Goal: Transaction & Acquisition: Purchase product/service

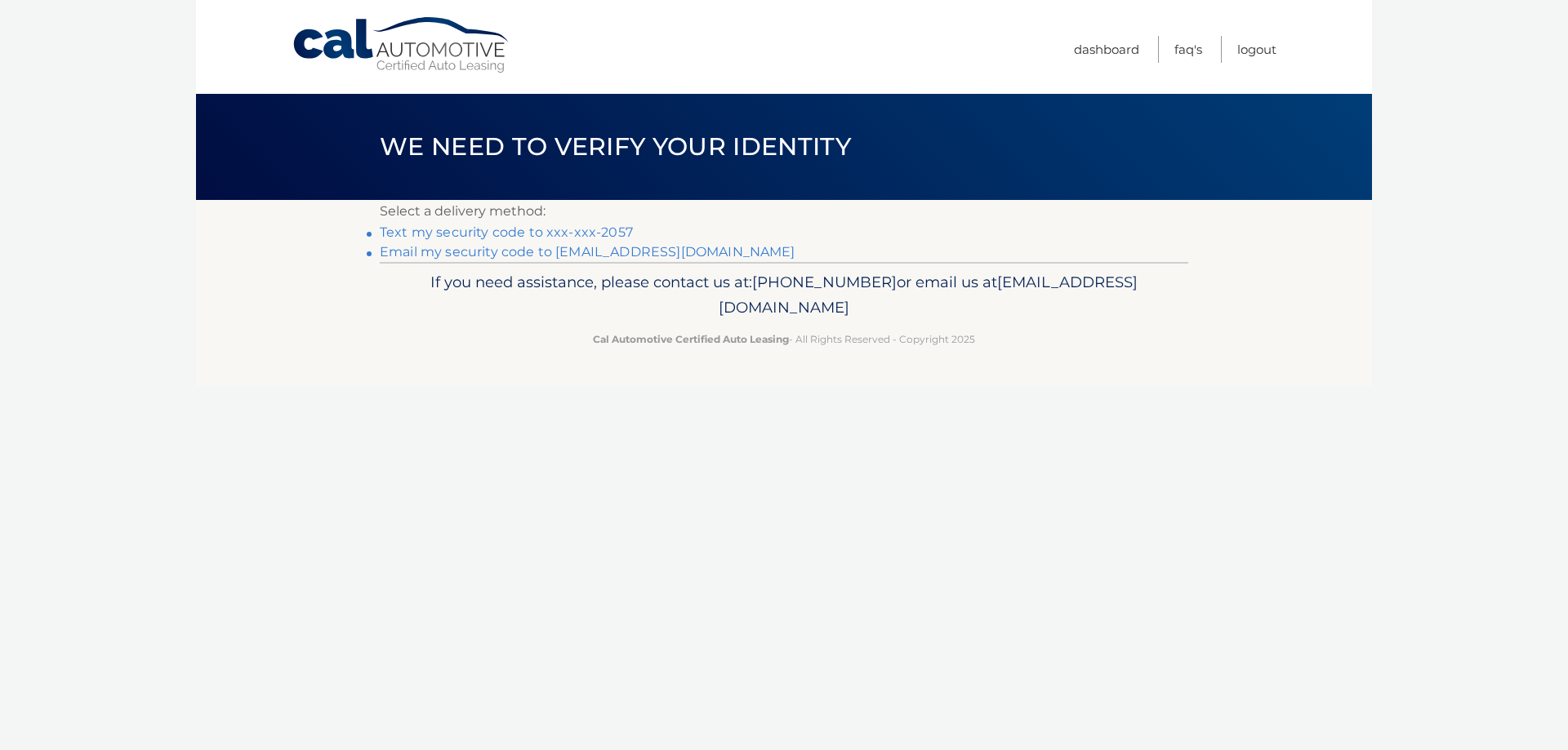
click at [584, 230] on link "Text my security code to xxx-xxx-2057" at bounding box center [506, 232] width 253 height 16
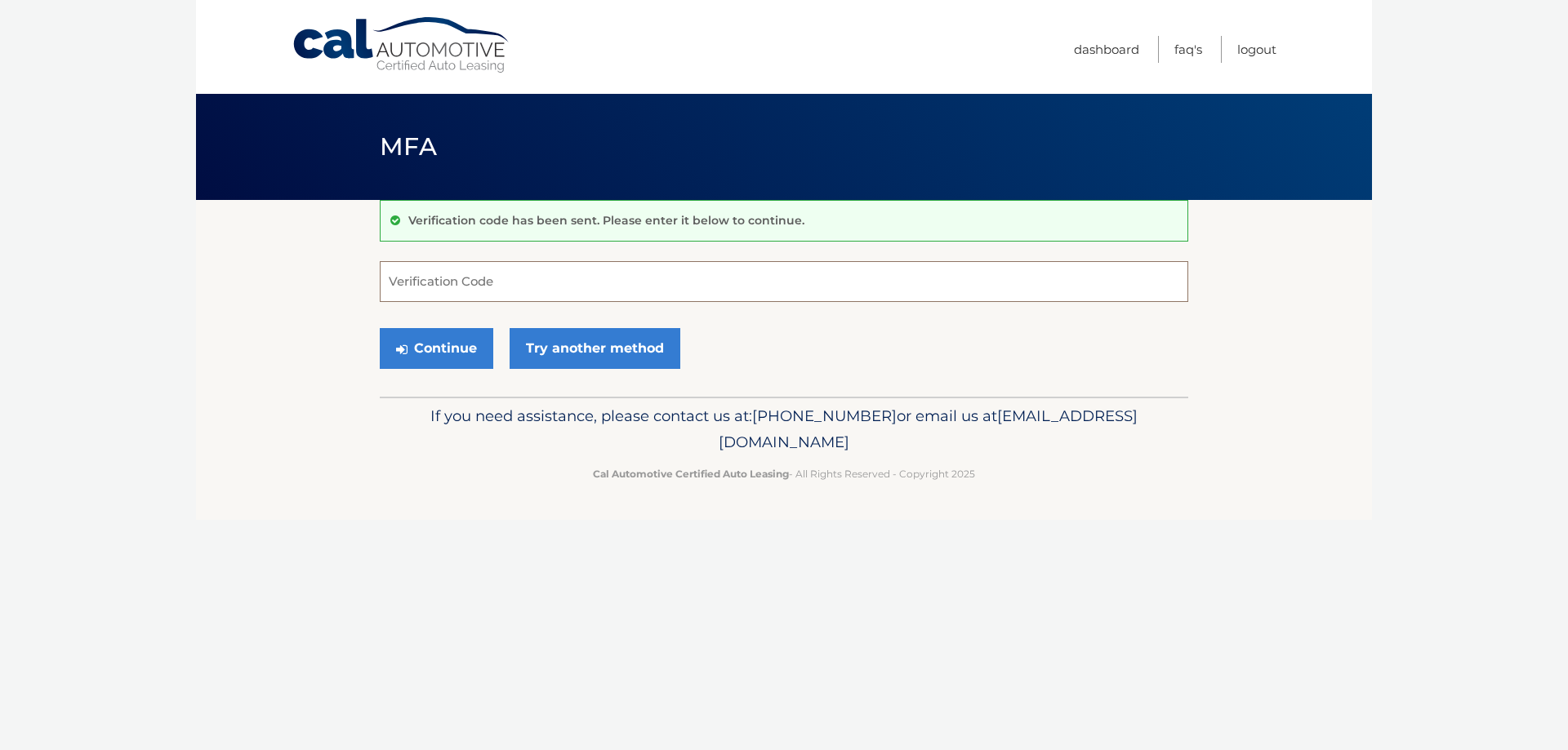
click at [508, 276] on input "Verification Code" at bounding box center [784, 281] width 808 height 41
type input "347171"
click at [452, 342] on button "Continue" at bounding box center [436, 349] width 114 height 41
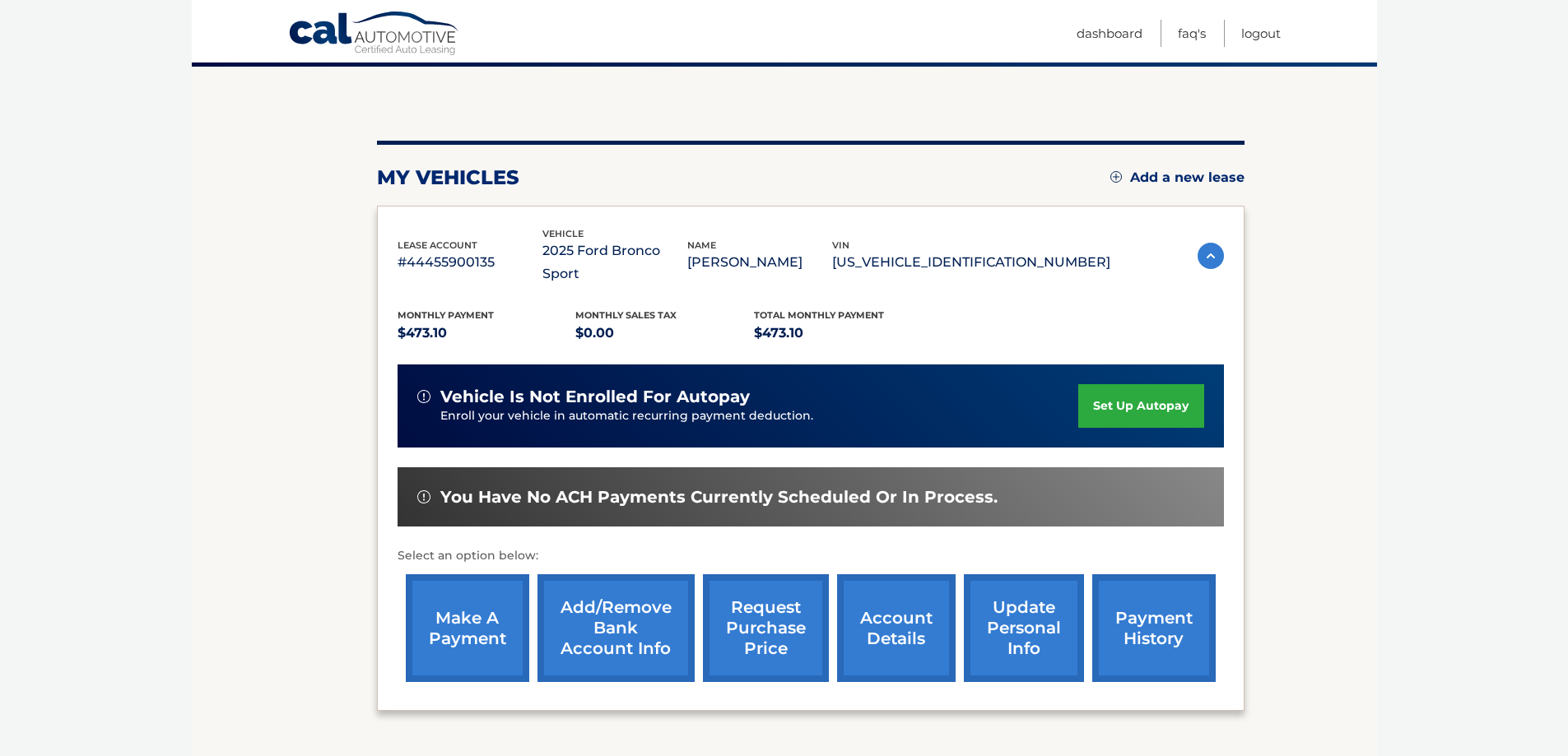
scroll to position [165, 0]
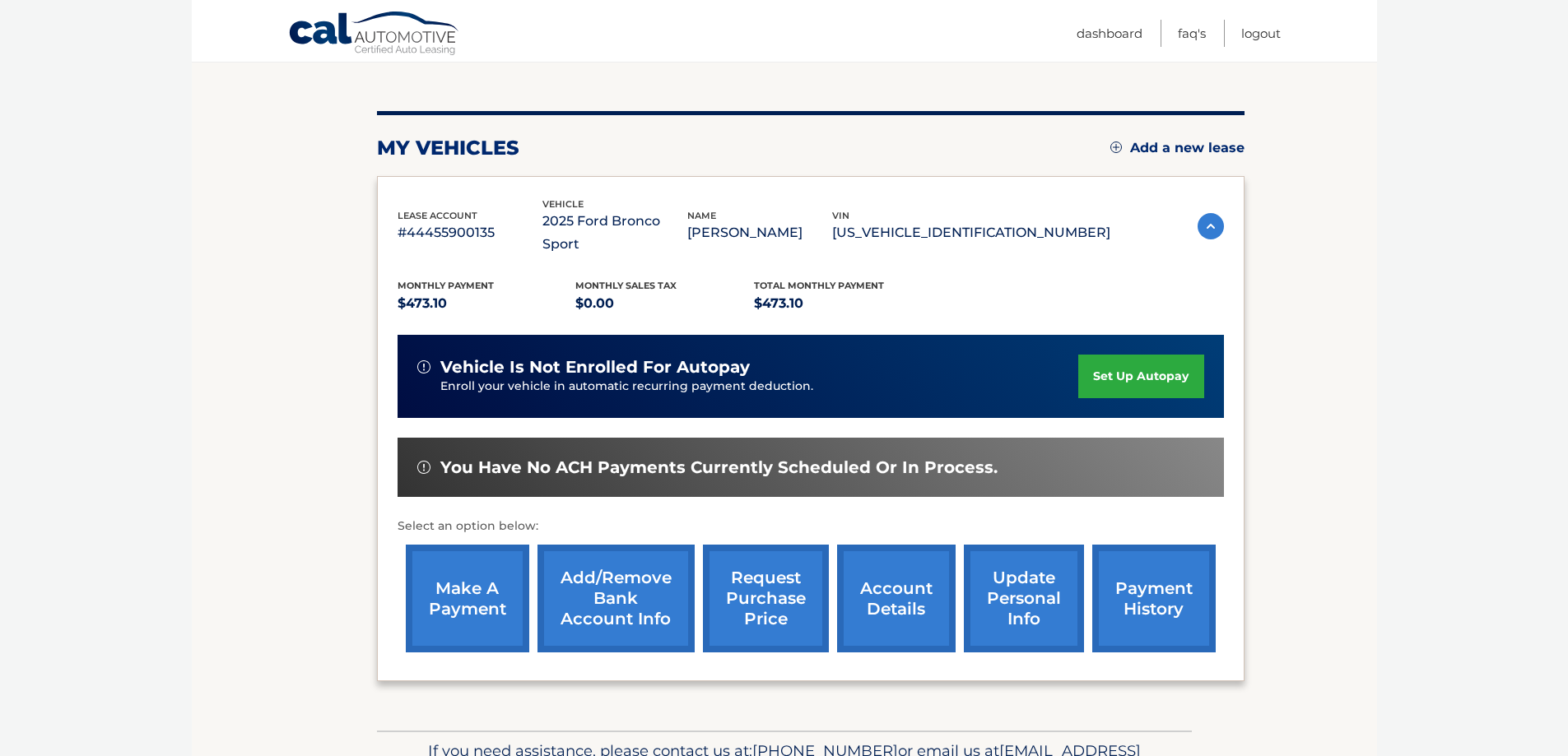
click at [442, 575] on link "make a payment" at bounding box center [467, 599] width 124 height 108
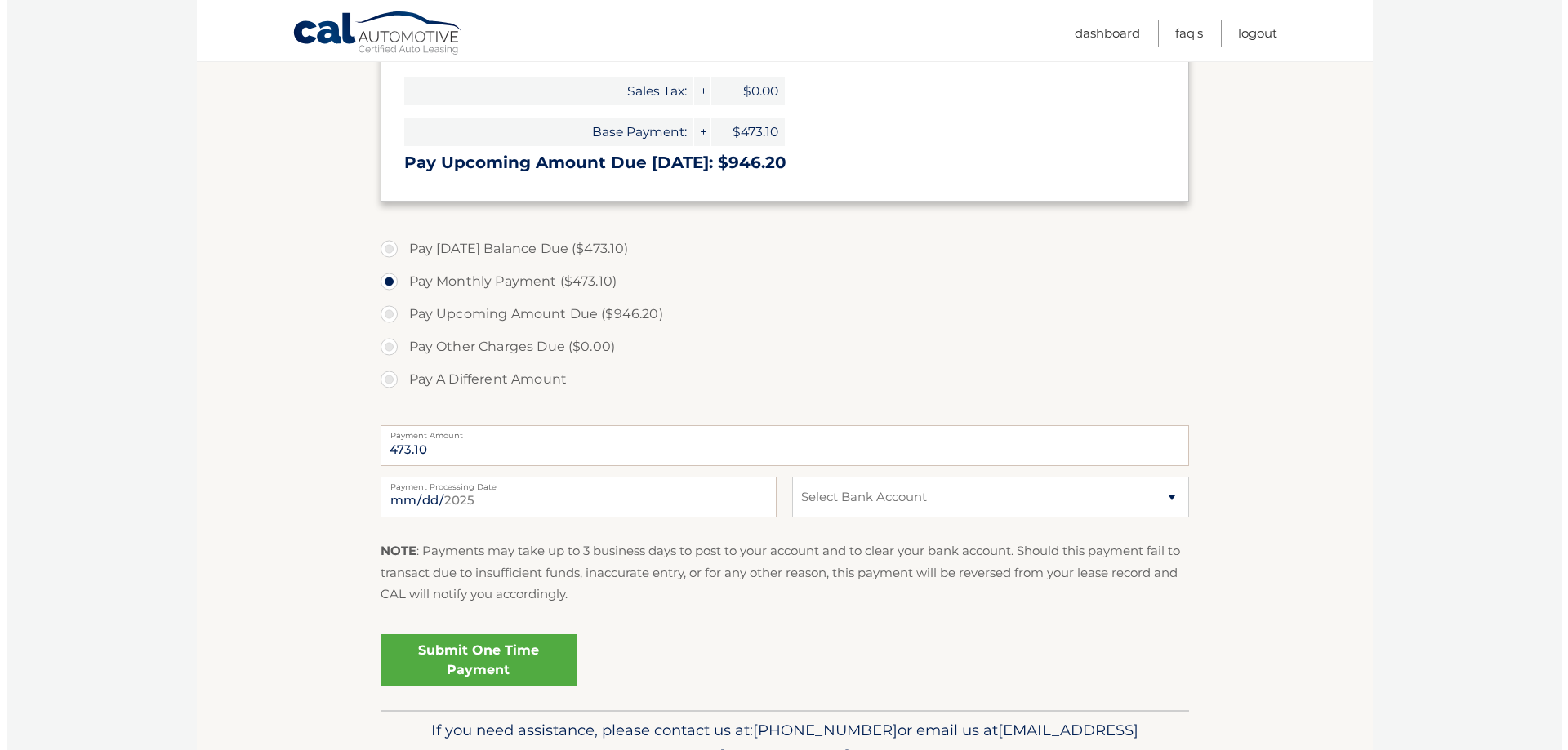
scroll to position [409, 0]
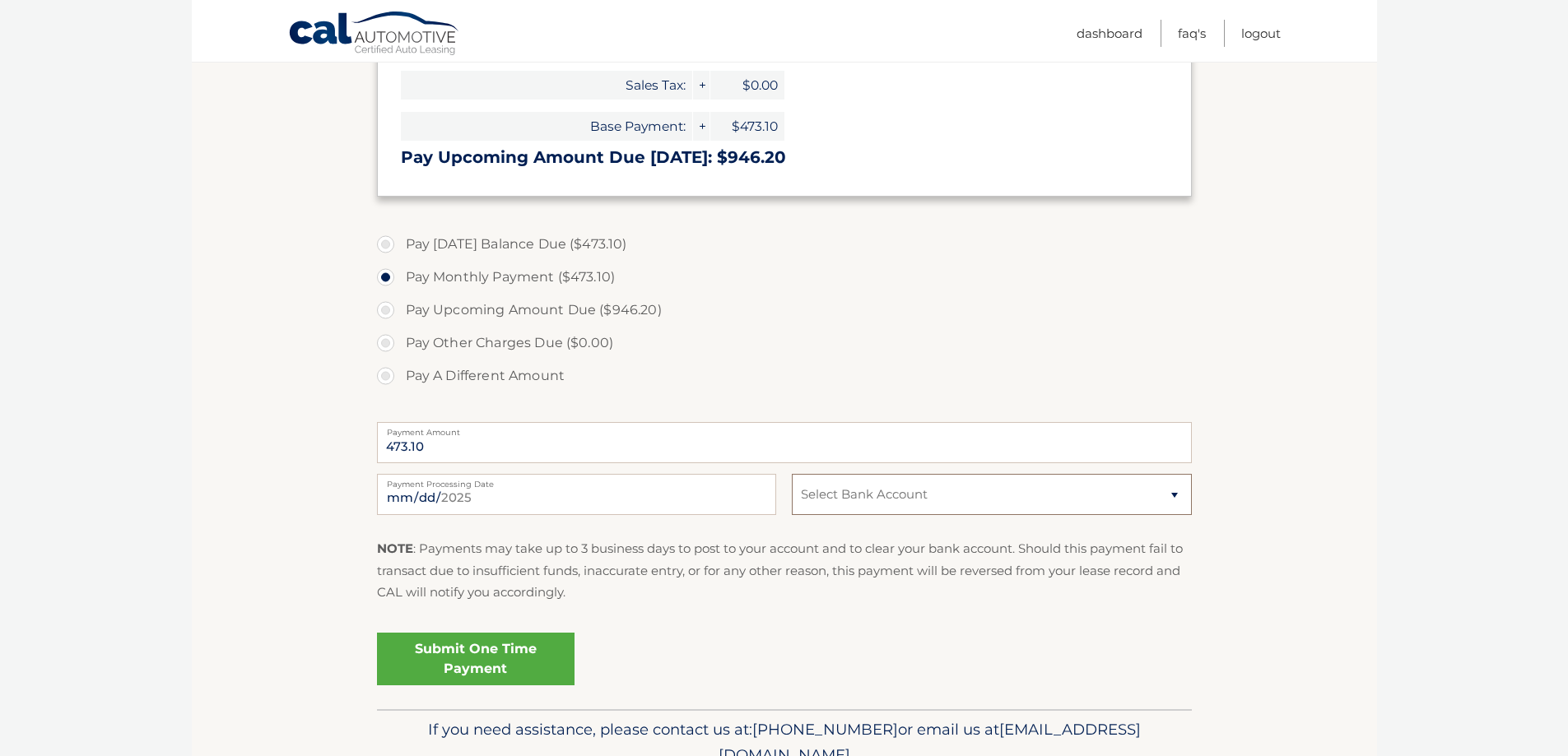
click at [1176, 493] on select "Select Bank Account Checking BANK OF AMERICA, N.A. *****5805 Checking BANK OF A…" at bounding box center [991, 495] width 399 height 41
select select "NDBkYWRkNGQtNmY4Ny00YmYwLWJlMzctYmZkYjdmM2FhNDdk"
click at [792, 474] on select "Select Bank Account Checking BANK OF AMERICA, N.A. *****5805 Checking BANK OF A…" at bounding box center [991, 495] width 399 height 41
click at [504, 654] on link "Submit One Time Payment" at bounding box center [476, 659] width 197 height 52
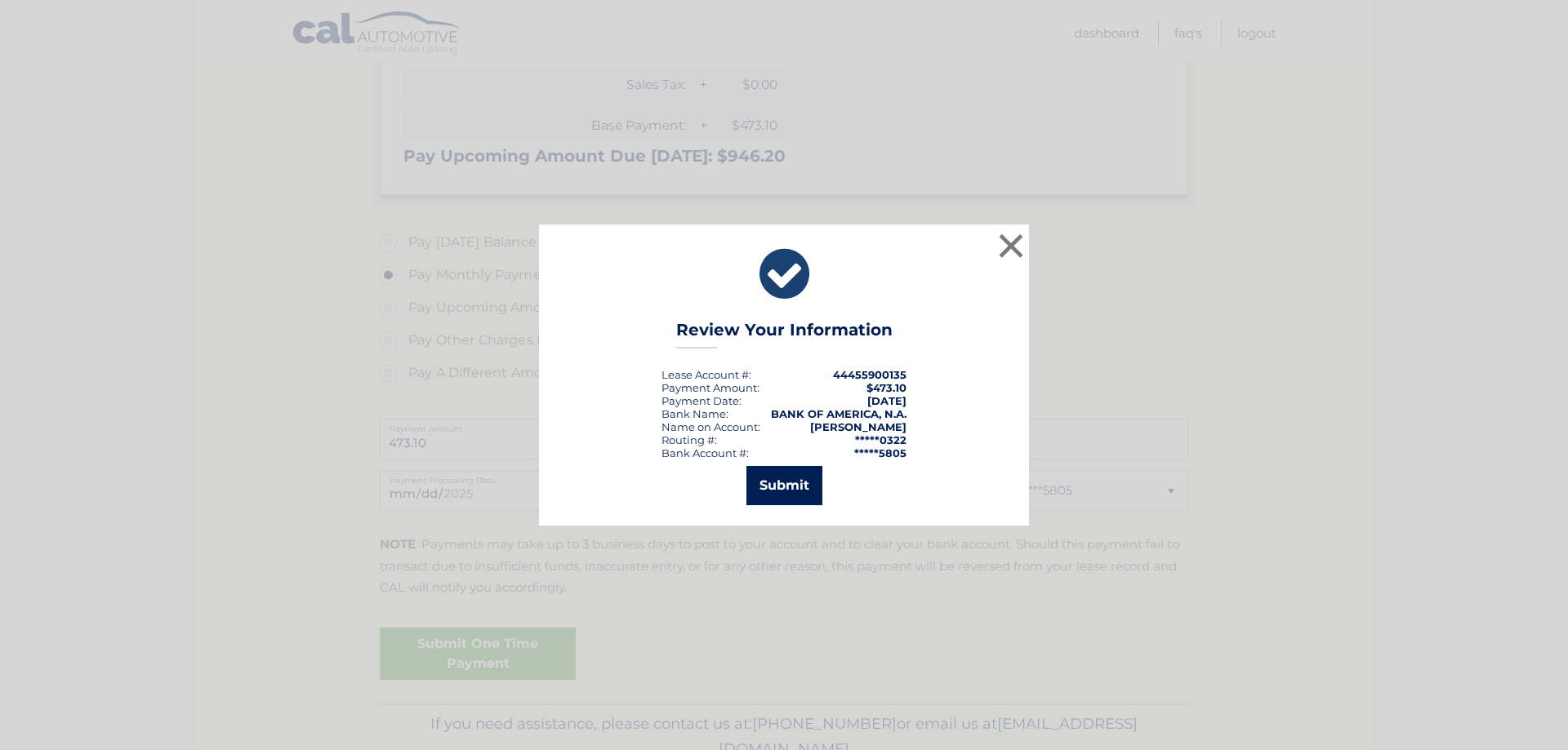
click at [781, 483] on button "Submit" at bounding box center [784, 485] width 76 height 39
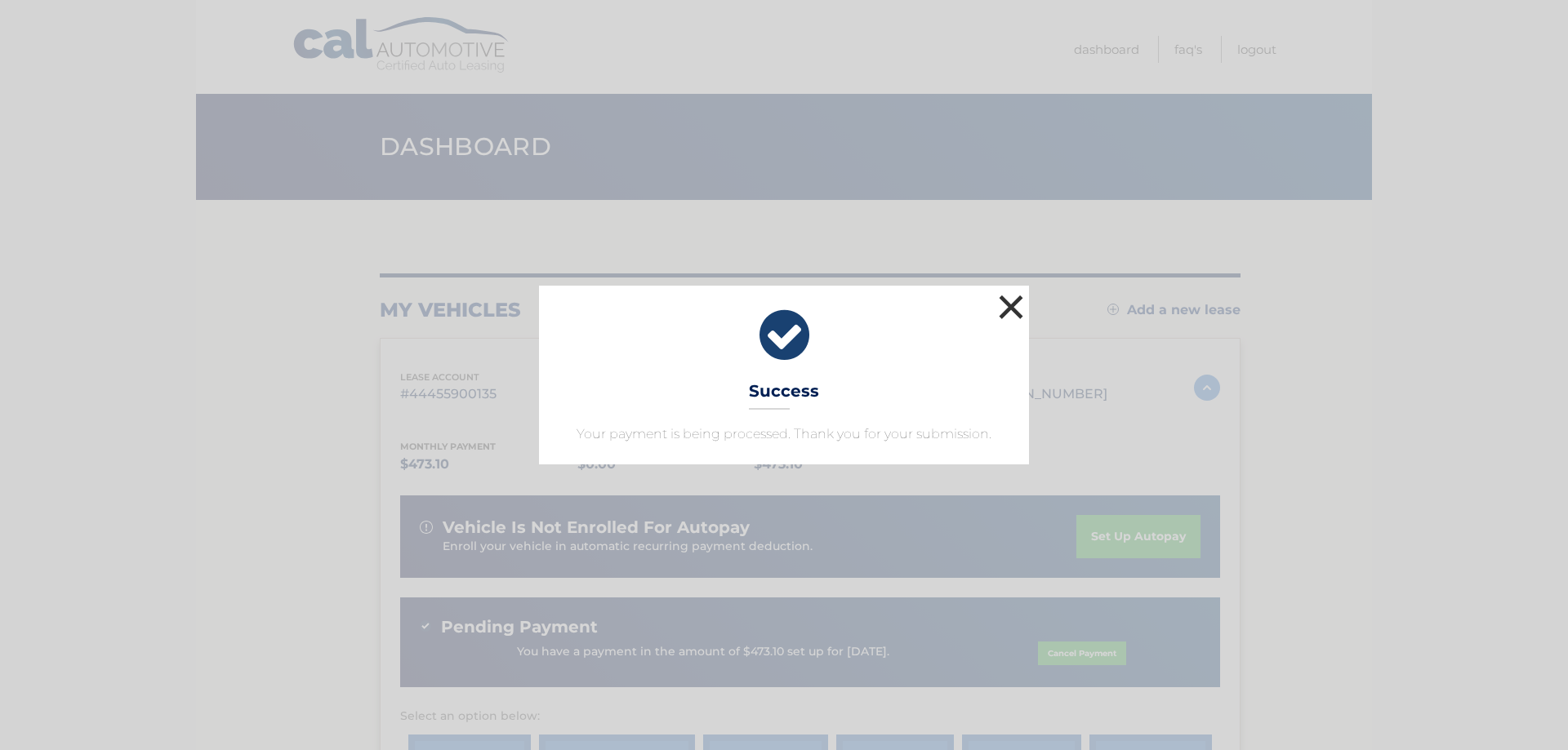
click at [1017, 306] on button "×" at bounding box center [1010, 306] width 33 height 33
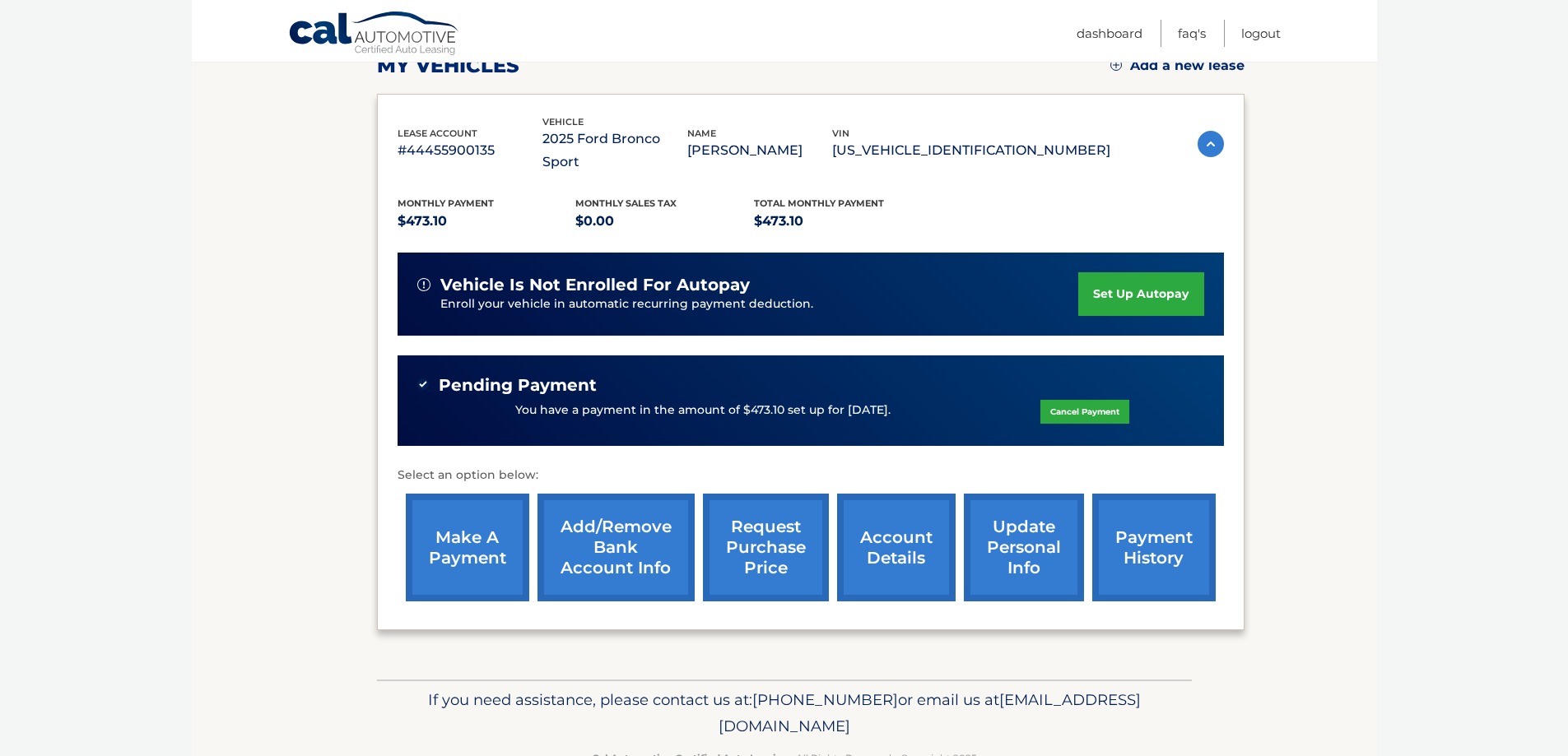
scroll to position [165, 0]
